Goal: Register for event/course

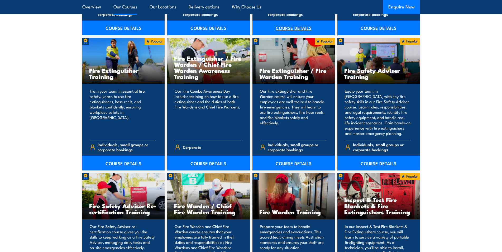
scroll to position [548, 0]
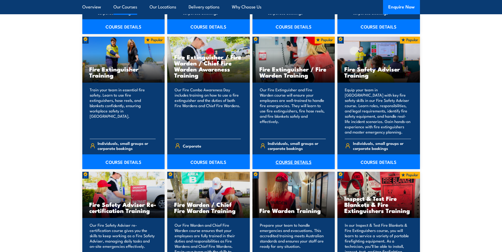
click at [290, 162] on link "COURSE DETAILS" at bounding box center [294, 161] width 83 height 15
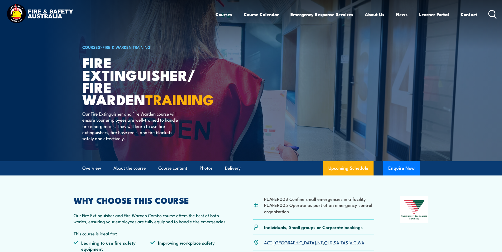
scroll to position [82, 0]
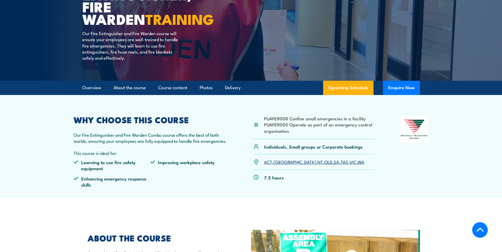
click at [280, 163] on link "NSW" at bounding box center [295, 162] width 42 height 6
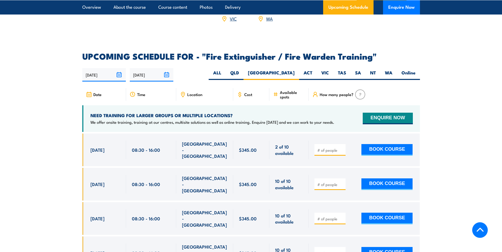
scroll to position [802, 0]
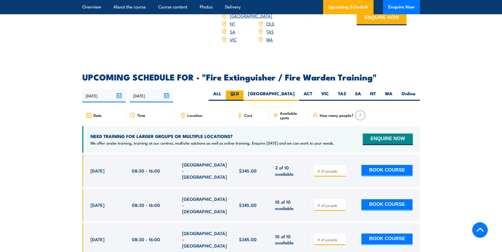
click at [244, 91] on label "QLD" at bounding box center [235, 96] width 18 height 10
click at [243, 91] on input "QLD" at bounding box center [240, 92] width 3 height 3
radio input "true"
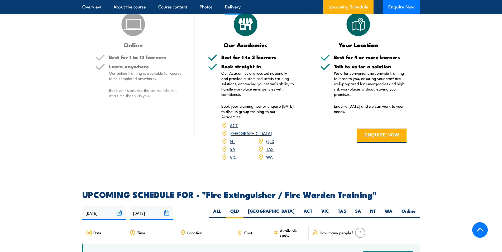
scroll to position [687, 0]
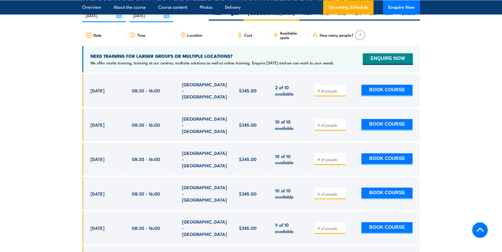
scroll to position [840, 0]
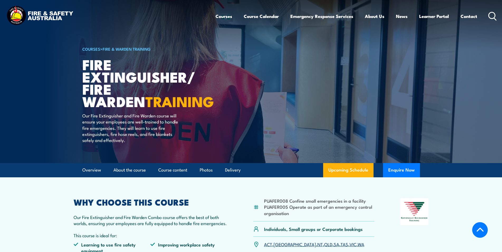
scroll to position [82, 0]
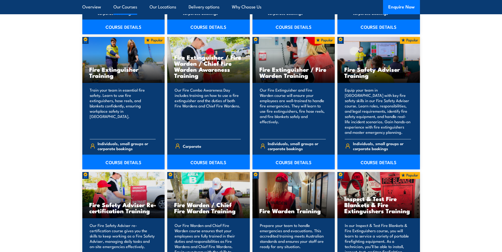
scroll to position [547, 0]
